Goal: Navigation & Orientation: Find specific page/section

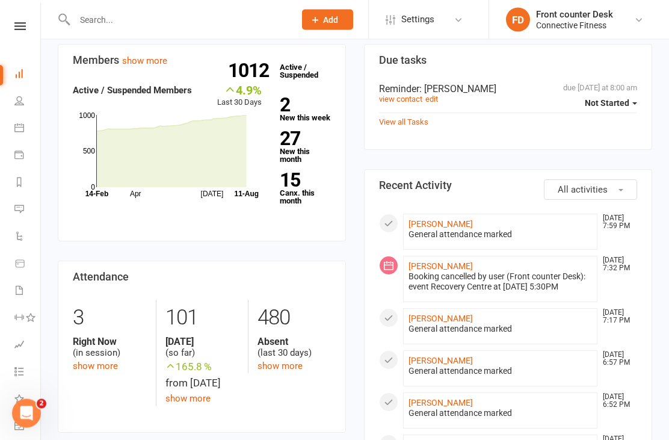
scroll to position [71, 0]
click at [452, 219] on link "[PERSON_NAME]" at bounding box center [440, 224] width 64 height 10
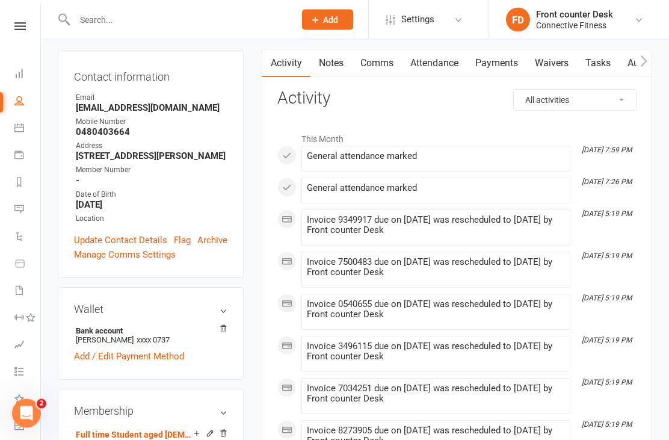
scroll to position [115, 0]
click at [19, 69] on icon at bounding box center [19, 74] width 10 height 10
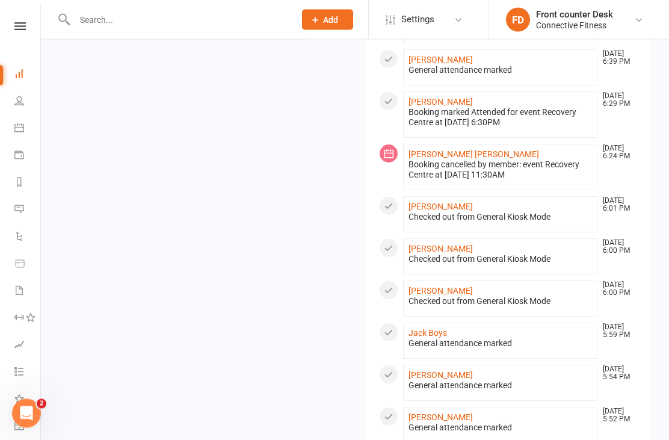
scroll to position [657, 0]
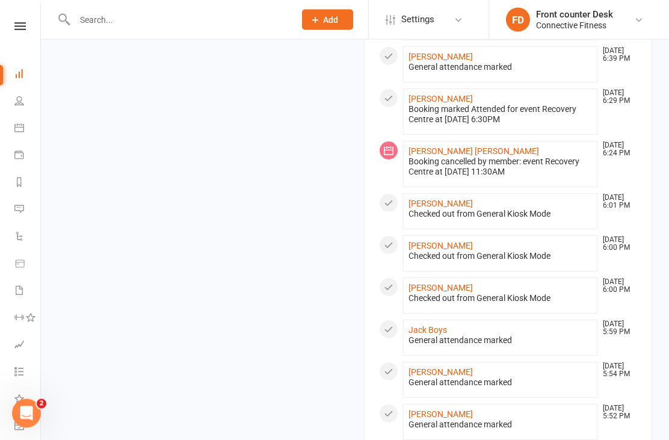
click at [19, 419] on div "Open Intercom Messenger" at bounding box center [27, 413] width 40 height 40
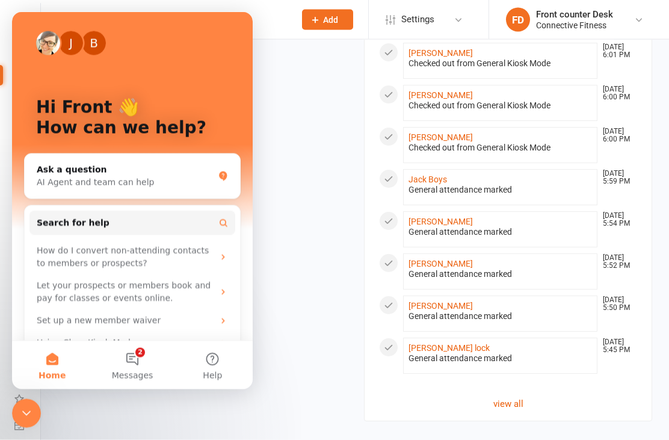
scroll to position [810, 0]
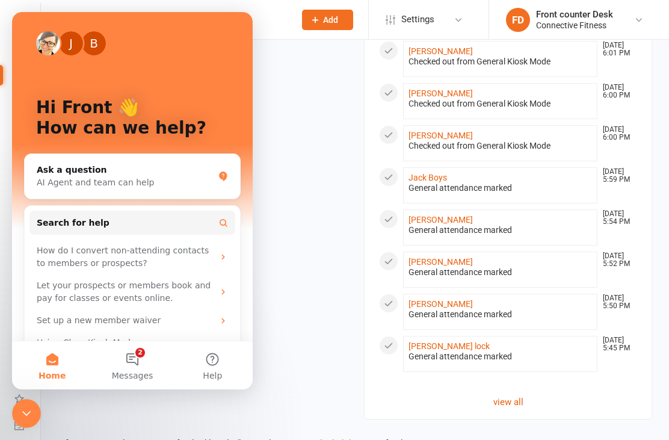
click at [137, 389] on button "2 Messages" at bounding box center [132, 365] width 80 height 48
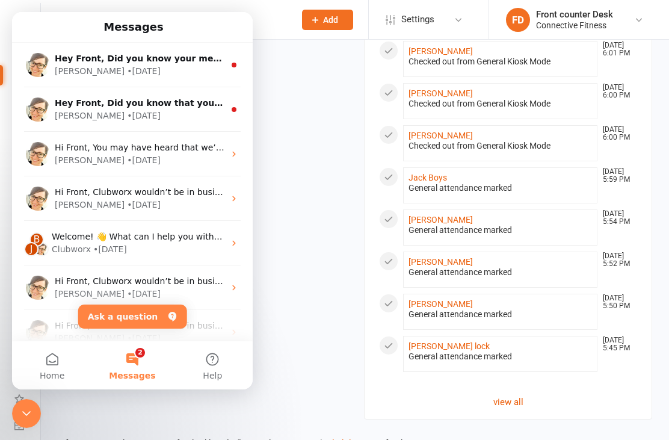
click at [359, 439] on link "Click here" at bounding box center [346, 443] width 40 height 11
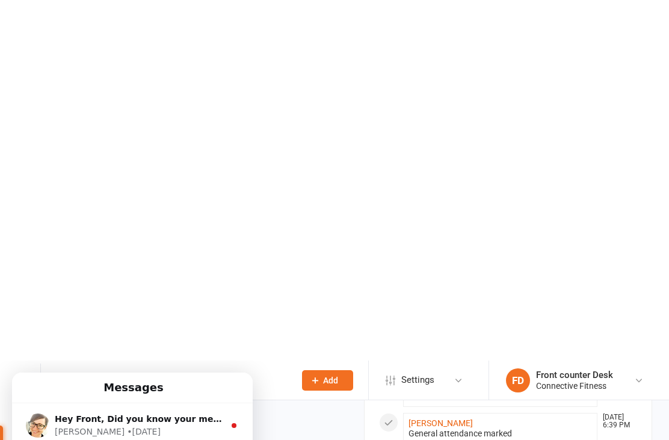
scroll to position [0, 0]
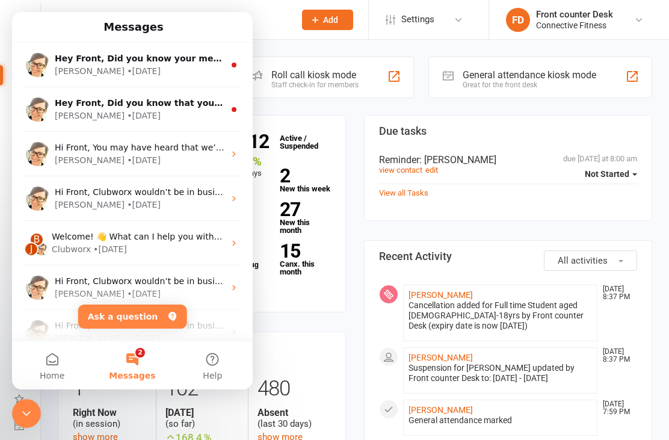
click at [31, 395] on link "What's New" at bounding box center [27, 399] width 27 height 27
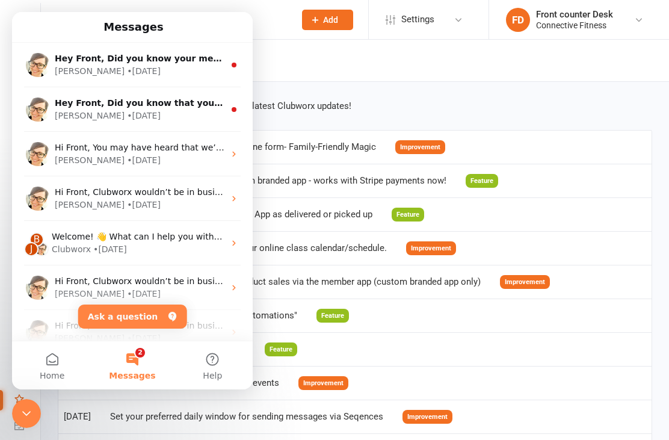
click at [37, 403] on div at bounding box center [26, 413] width 29 height 29
click at [57, 363] on button "Home" at bounding box center [52, 365] width 80 height 48
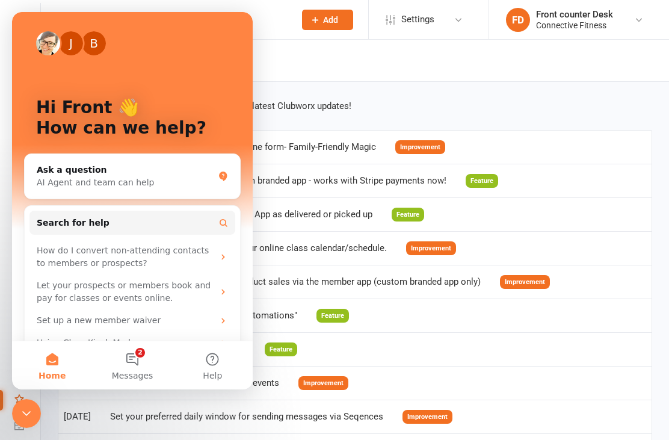
click at [316, 75] on header "What's new in Clubworx?" at bounding box center [355, 61] width 628 height 42
